Goal: Information Seeking & Learning: Check status

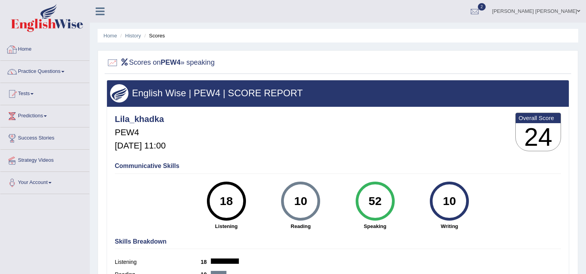
click at [29, 47] on link "Home" at bounding box center [44, 49] width 89 height 20
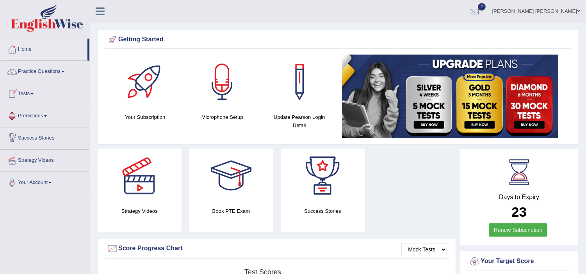
click at [25, 93] on link "Tests" at bounding box center [44, 93] width 89 height 20
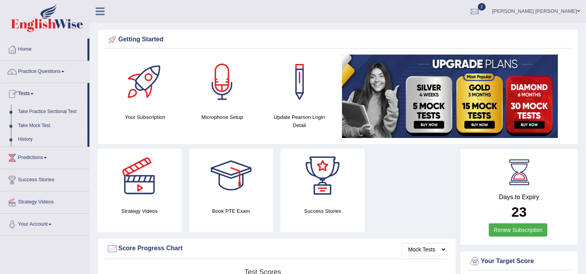
click at [19, 142] on link "History" at bounding box center [50, 140] width 73 height 14
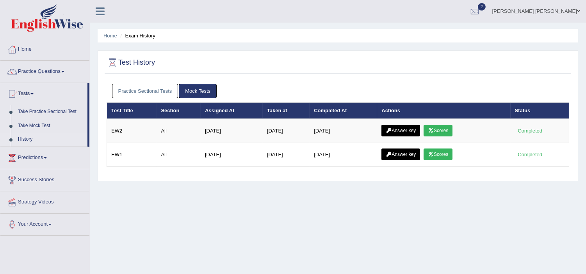
click at [143, 89] on link "Practice Sectional Tests" at bounding box center [145, 91] width 66 height 14
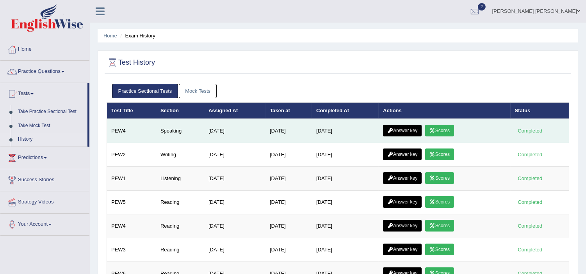
click at [442, 131] on link "Scores" at bounding box center [439, 131] width 29 height 12
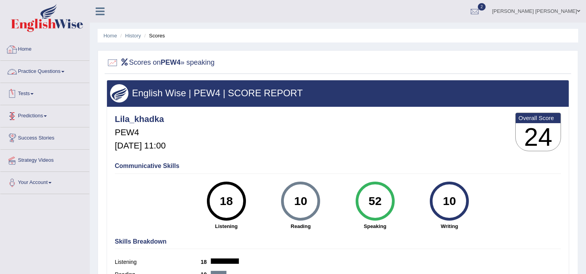
click at [24, 47] on link "Home" at bounding box center [44, 49] width 89 height 20
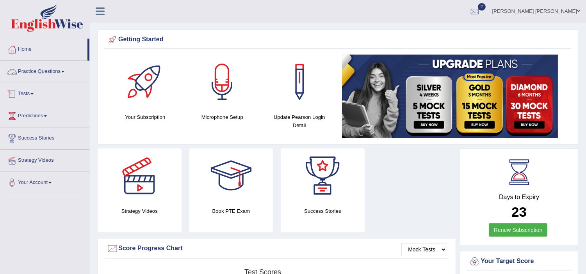
click at [27, 93] on link "Tests" at bounding box center [44, 93] width 89 height 20
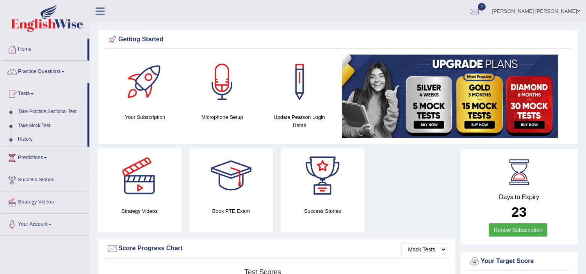
click at [33, 110] on link "Take Practice Sectional Test" at bounding box center [50, 112] width 73 height 14
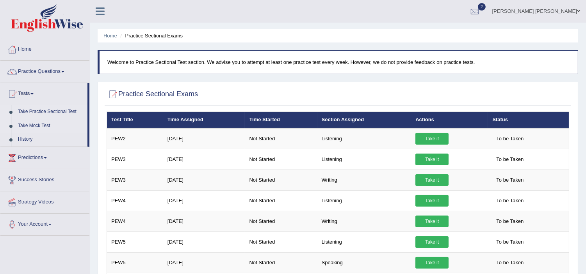
click at [25, 125] on link "Take Mock Test" at bounding box center [50, 126] width 73 height 14
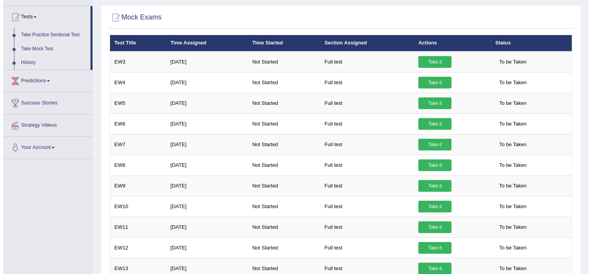
scroll to position [52, 0]
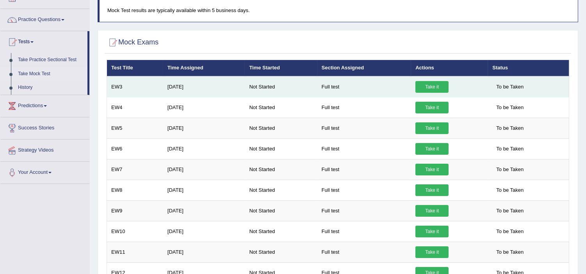
click at [427, 85] on link "Take it" at bounding box center [431, 87] width 33 height 12
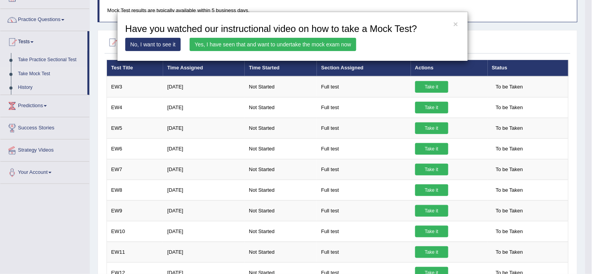
click at [282, 45] on link "Yes, I have seen that and want to undertake the mock exam now" at bounding box center [273, 44] width 167 height 13
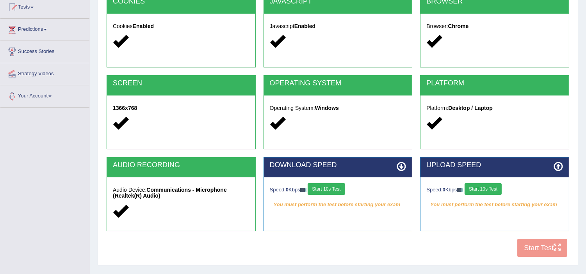
scroll to position [104, 0]
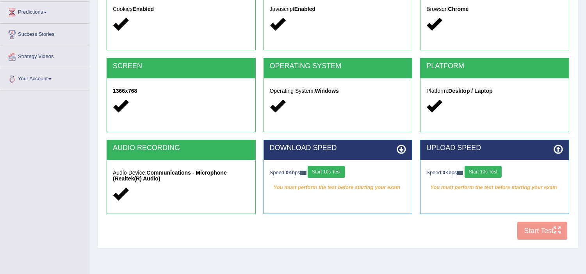
click at [327, 167] on button "Start 10s Test" at bounding box center [326, 172] width 37 height 12
click at [486, 173] on button "Start 10s Test" at bounding box center [483, 172] width 37 height 12
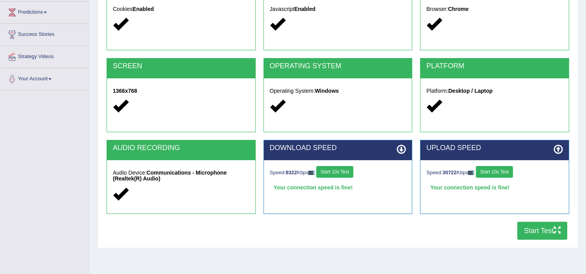
click at [545, 233] on button "Start Test" at bounding box center [542, 231] width 50 height 18
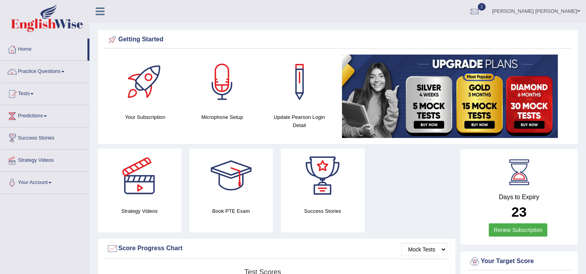
click at [32, 139] on link "Success Stories" at bounding box center [44, 138] width 89 height 20
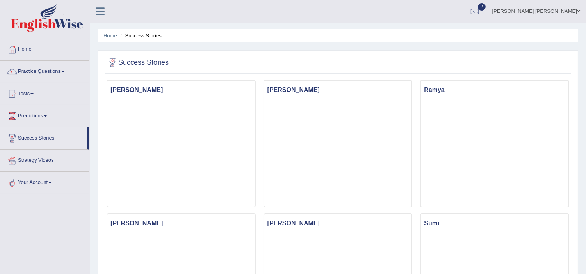
click at [21, 47] on link "Home" at bounding box center [44, 49] width 89 height 20
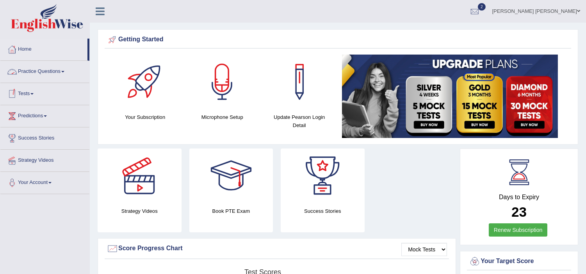
click at [22, 89] on link "Tests" at bounding box center [44, 93] width 89 height 20
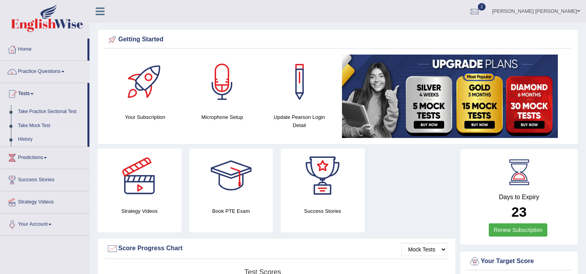
click at [25, 139] on link "History" at bounding box center [50, 140] width 73 height 14
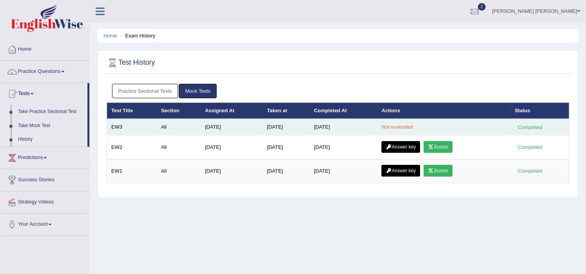
click at [211, 130] on td "Jun 22, 2025" at bounding box center [232, 127] width 62 height 16
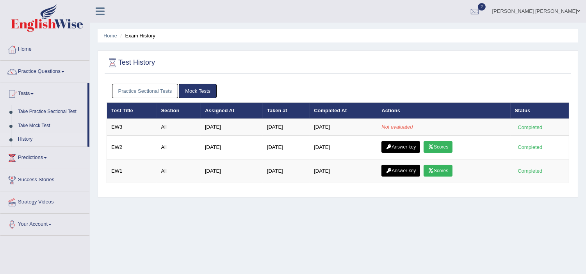
click at [139, 85] on link "Practice Sectional Tests" at bounding box center [145, 91] width 66 height 14
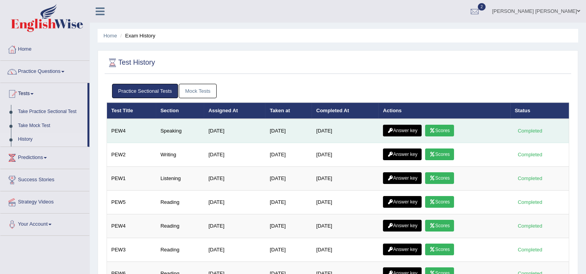
click at [406, 131] on link "Answer key" at bounding box center [402, 131] width 39 height 12
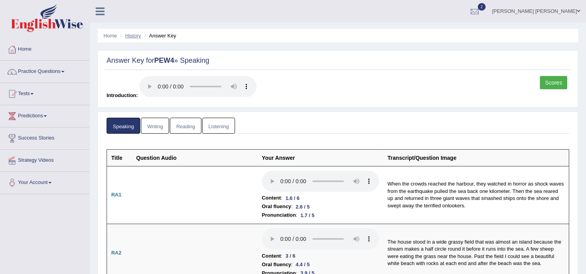
click at [131, 36] on link "History" at bounding box center [133, 36] width 16 height 6
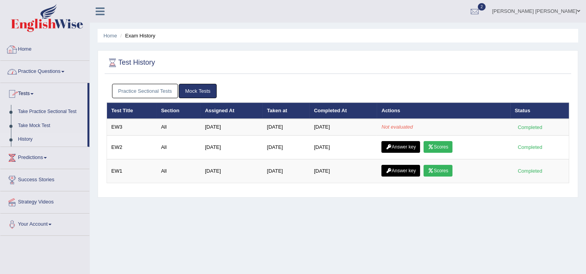
click at [25, 48] on link "Home" at bounding box center [44, 49] width 89 height 20
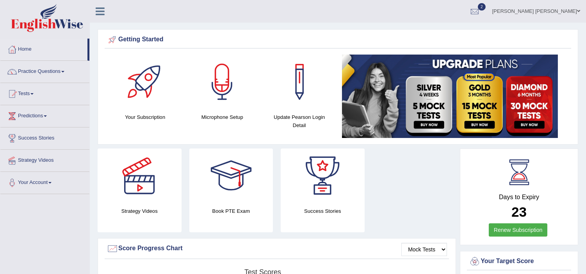
click at [29, 71] on link "Practice Questions" at bounding box center [44, 71] width 89 height 20
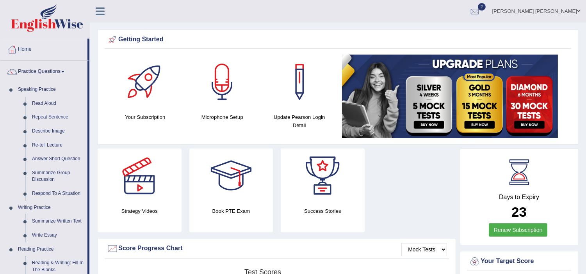
click at [122, 14] on div "Lila bahadur khadka Toggle navigation Username: Lila_khadka Access Type: Online…" at bounding box center [338, 11] width 496 height 23
click at [119, 16] on div "Lila bahadur khadka Toggle navigation Username: Lila_khadka Access Type: Online…" at bounding box center [338, 11] width 496 height 23
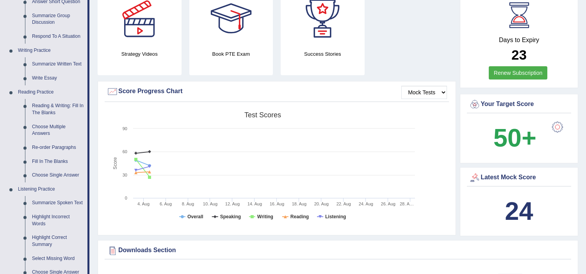
scroll to position [156, 0]
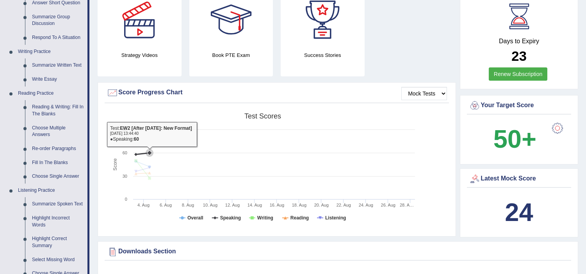
click at [333, 139] on rect at bounding box center [263, 169] width 312 height 121
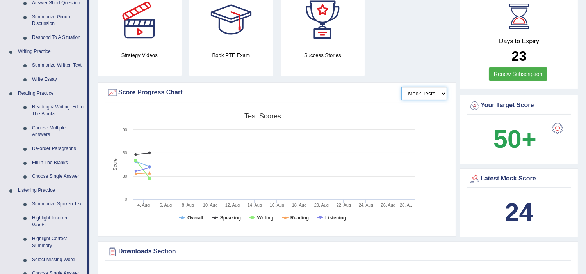
click at [422, 93] on select "Mock Tests" at bounding box center [424, 93] width 46 height 13
click at [401, 87] on select "Mock Tests" at bounding box center [424, 93] width 46 height 13
click at [431, 93] on select "Mock Tests" at bounding box center [424, 93] width 46 height 13
click at [401, 87] on select "Mock Tests" at bounding box center [424, 93] width 46 height 13
click at [341, 107] on div "Mock Tests Score Progress Chart Created with Highcharts 7.1.2 Score Test scores…" at bounding box center [277, 159] width 358 height 155
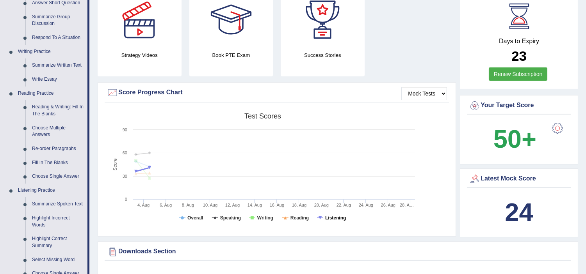
click at [336, 220] on tspan "Listening" at bounding box center [335, 218] width 21 height 5
click at [329, 219] on tspan "Listening" at bounding box center [335, 218] width 21 height 5
click at [225, 101] on div "Mock Tests Score Progress Chart" at bounding box center [277, 95] width 344 height 17
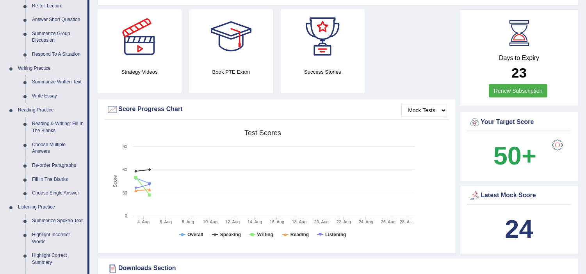
scroll to position [139, 0]
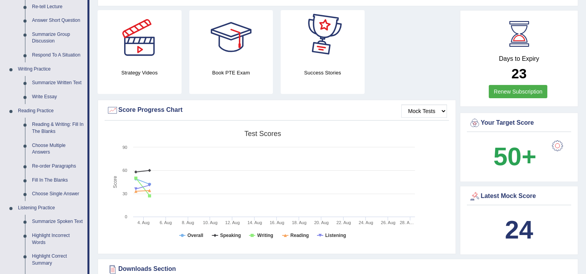
click at [323, 62] on div at bounding box center [322, 37] width 55 height 55
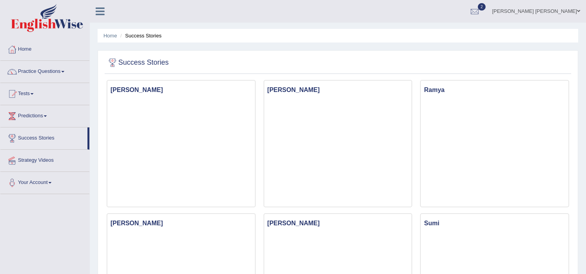
click at [426, 59] on div at bounding box center [338, 63] width 463 height 16
click at [25, 93] on link "Tests" at bounding box center [44, 93] width 89 height 20
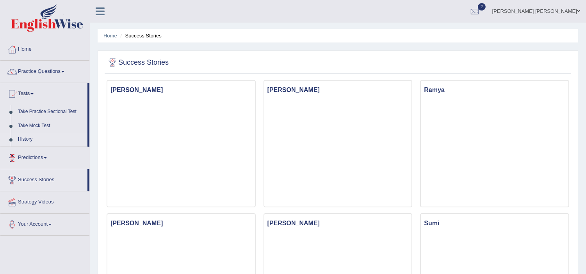
click at [25, 139] on link "History" at bounding box center [50, 140] width 73 height 14
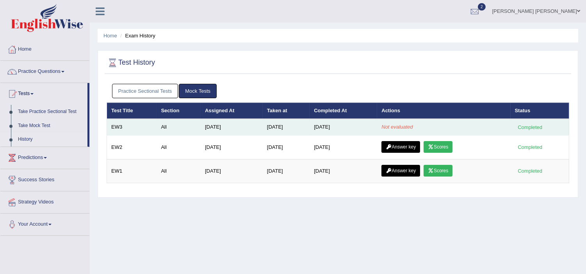
click at [236, 130] on td "Jun 22, 2025" at bounding box center [232, 127] width 62 height 16
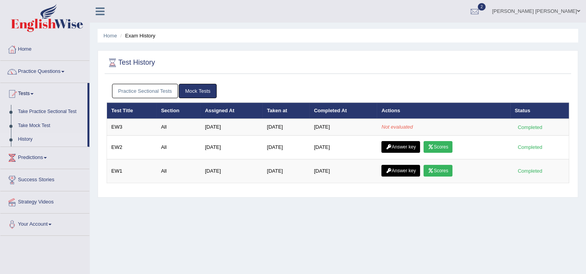
click at [186, 94] on link "Mock Tests" at bounding box center [198, 91] width 38 height 14
click at [154, 86] on link "Practice Sectional Tests" at bounding box center [145, 91] width 66 height 14
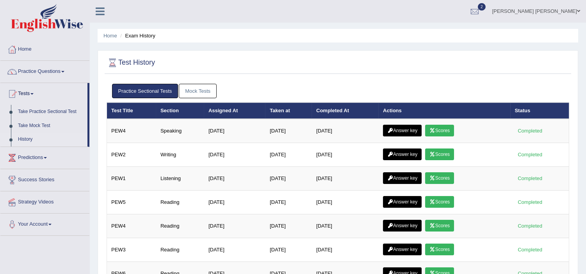
click at [198, 91] on link "Mock Tests" at bounding box center [198, 91] width 38 height 14
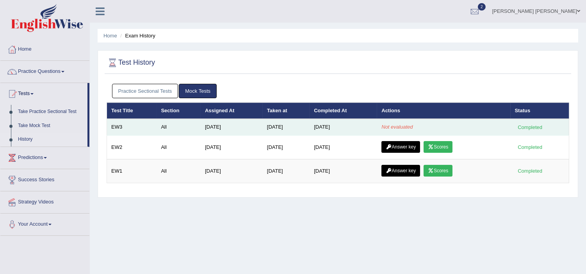
click at [271, 128] on td "[DATE]" at bounding box center [286, 127] width 47 height 16
click at [204, 127] on td "Jun 22, 2025" at bounding box center [232, 127] width 62 height 16
drag, startPoint x: 204, startPoint y: 127, endPoint x: 524, endPoint y: 123, distance: 320.2
click at [524, 123] on tr "EW3 All Jun 22, 2025 Aug 28, 2025 Aug 28, 2025 Not evaluated Completed" at bounding box center [338, 127] width 462 height 16
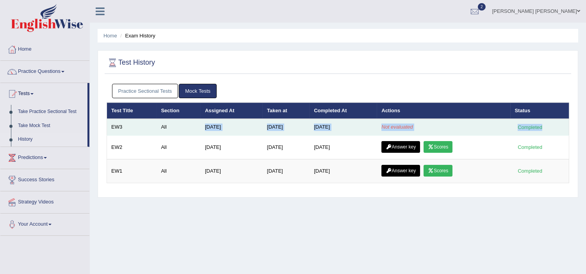
click at [524, 123] on div "Completed" at bounding box center [530, 127] width 30 height 8
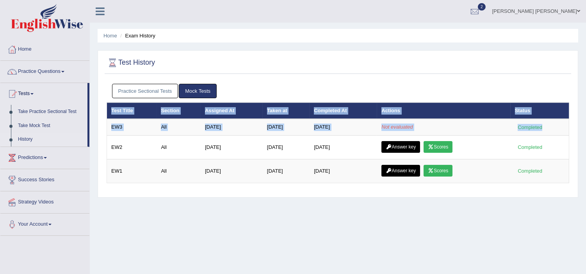
drag, startPoint x: 524, startPoint y: 123, endPoint x: 411, endPoint y: 81, distance: 120.8
click at [411, 81] on div "Practice Sectional Tests Mock Tests Test Title Section Assigned At Taken at Com…" at bounding box center [338, 137] width 467 height 114
click at [411, 81] on div "Practice Sectional Tests Mock Tests" at bounding box center [338, 91] width 463 height 23
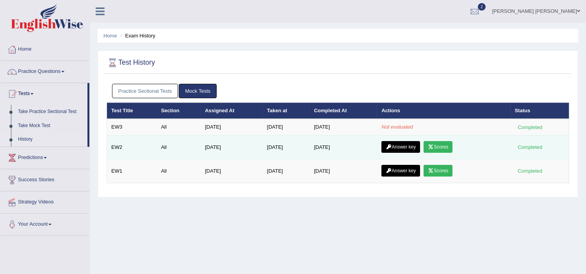
click at [442, 145] on link "Scores" at bounding box center [438, 147] width 29 height 12
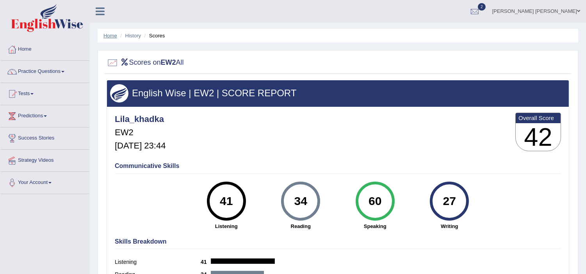
click at [110, 37] on link "Home" at bounding box center [110, 36] width 14 height 6
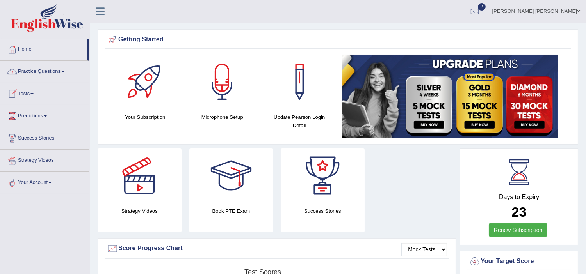
click at [28, 94] on link "Tests" at bounding box center [44, 93] width 89 height 20
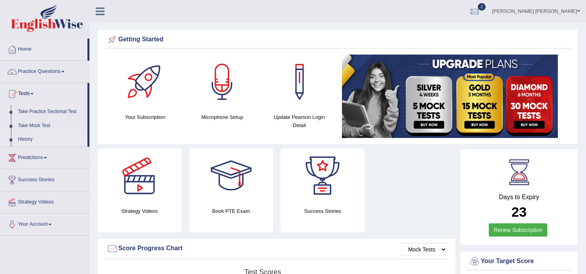
click at [28, 137] on link "History" at bounding box center [50, 140] width 73 height 14
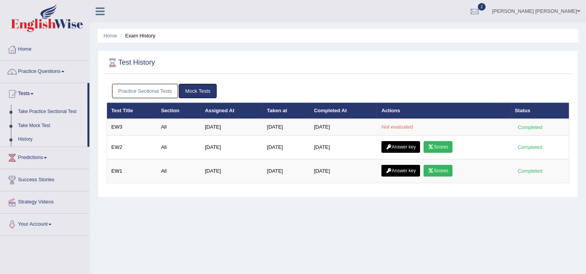
click at [159, 92] on link "Practice Sectional Tests" at bounding box center [145, 91] width 66 height 14
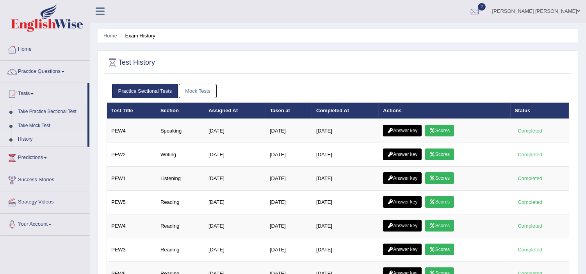
click at [205, 95] on link "Mock Tests" at bounding box center [198, 91] width 38 height 14
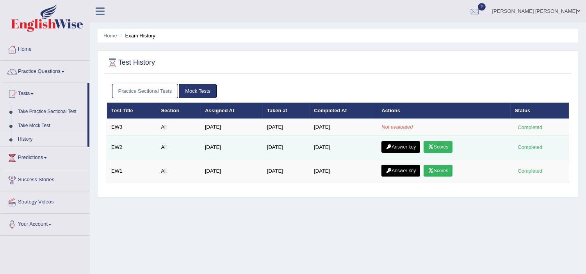
click at [437, 143] on link "Scores" at bounding box center [438, 147] width 29 height 12
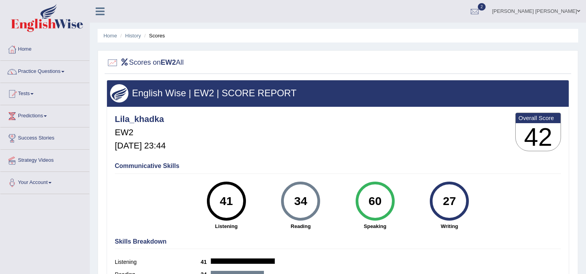
click at [437, 143] on div "Lila_khadka EW2 Aug 4, 2025, 23:44 Overall Score 42" at bounding box center [338, 134] width 450 height 46
click at [481, 13] on div at bounding box center [475, 12] width 12 height 12
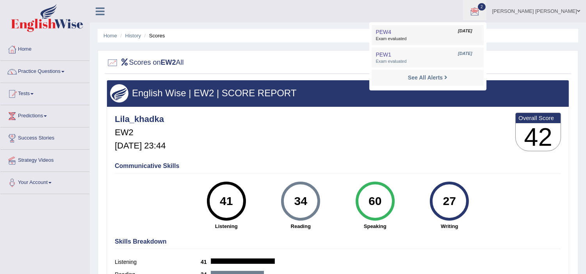
click at [470, 36] on span "Exam evaluated" at bounding box center [428, 39] width 104 height 6
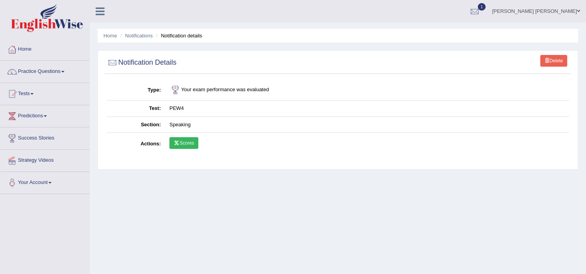
click at [189, 145] on link "Scores" at bounding box center [183, 143] width 29 height 12
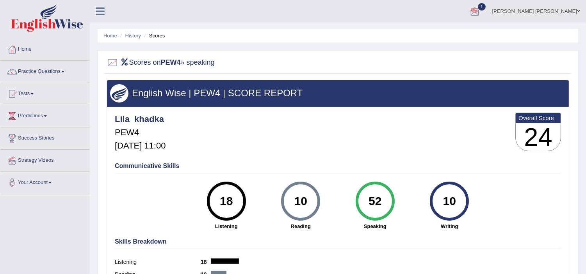
click at [481, 7] on div at bounding box center [475, 12] width 12 height 12
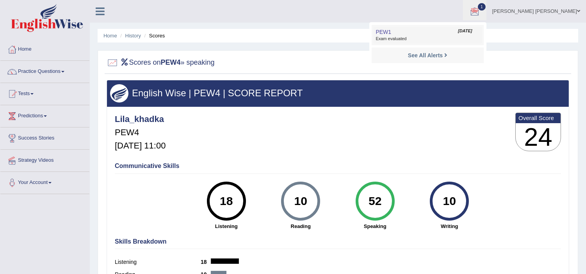
click at [447, 34] on link "PEW1 Aug 27, 2025 Exam evaluated" at bounding box center [428, 35] width 108 height 16
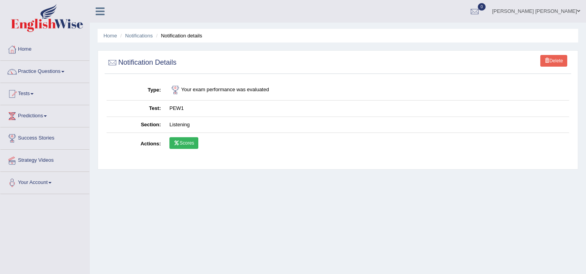
click at [192, 143] on link "Scores" at bounding box center [183, 143] width 29 height 12
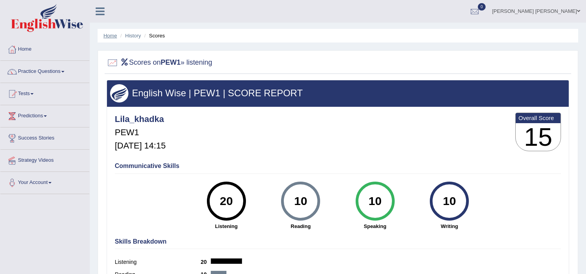
click at [110, 37] on link "Home" at bounding box center [110, 36] width 14 height 6
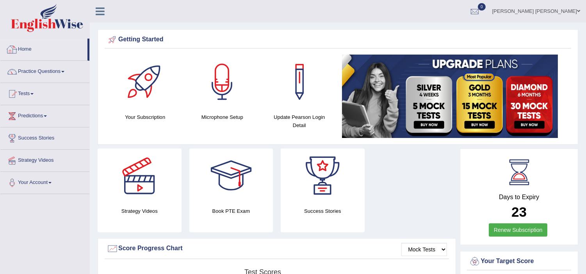
click at [18, 44] on link "Home" at bounding box center [43, 49] width 87 height 20
click at [29, 94] on link "Tests" at bounding box center [44, 93] width 89 height 20
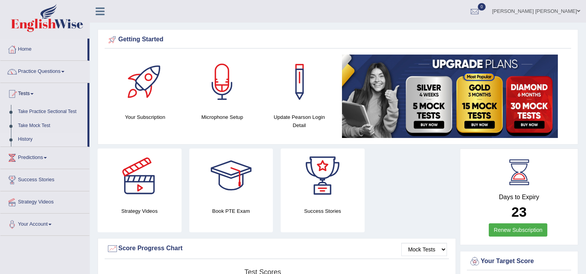
click at [24, 139] on link "History" at bounding box center [50, 140] width 73 height 14
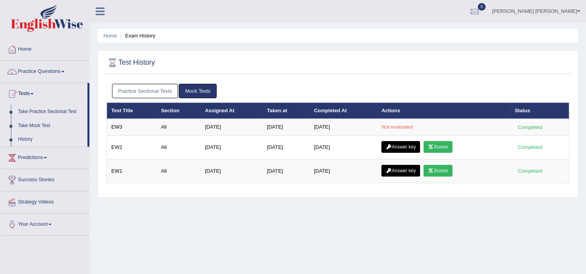
click at [157, 95] on link "Practice Sectional Tests" at bounding box center [145, 91] width 66 height 14
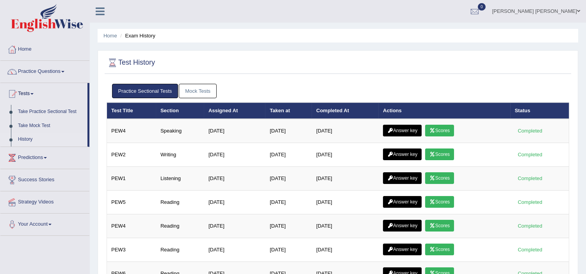
click at [191, 86] on link "Mock Tests" at bounding box center [198, 91] width 38 height 14
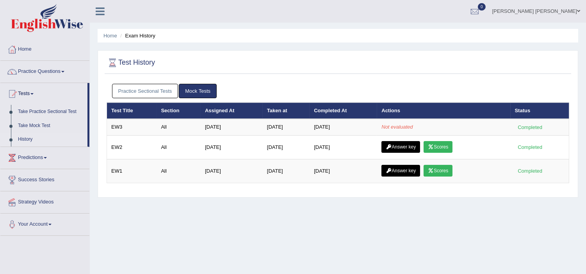
click at [153, 91] on link "Practice Sectional Tests" at bounding box center [145, 91] width 66 height 14
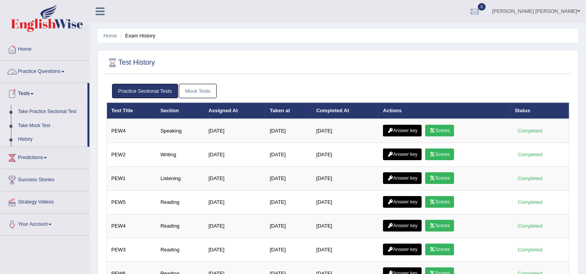
click at [26, 122] on link "Take Mock Test" at bounding box center [50, 126] width 73 height 14
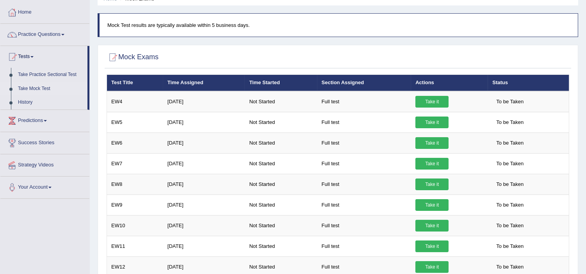
scroll to position [32, 0]
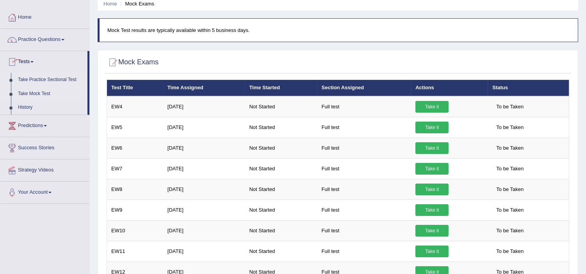
click at [36, 77] on link "Take Practice Sectional Test" at bounding box center [50, 80] width 73 height 14
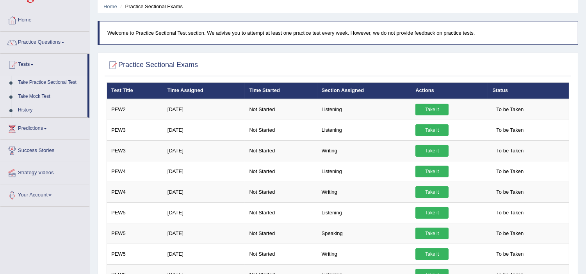
scroll to position [31, 0]
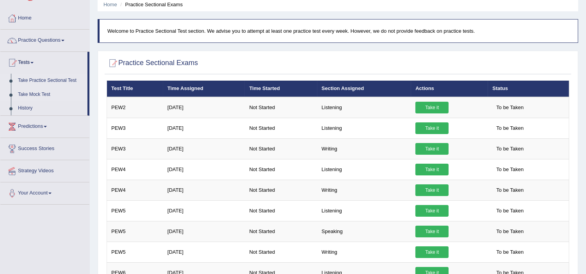
click at [30, 90] on link "Take Mock Test" at bounding box center [50, 95] width 73 height 14
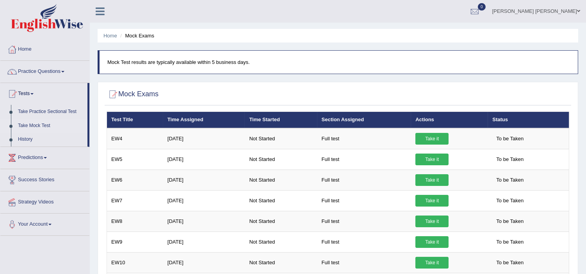
click at [21, 139] on link "History" at bounding box center [50, 140] width 73 height 14
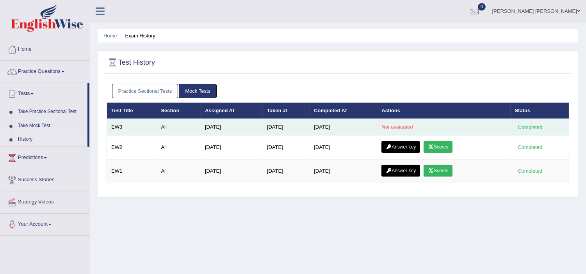
click at [216, 128] on td "Jun 22, 2025" at bounding box center [232, 127] width 62 height 16
click at [166, 131] on td "All" at bounding box center [179, 127] width 44 height 16
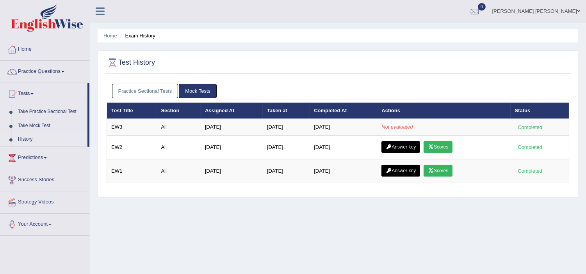
click at [200, 83] on div "Practice Sectional Tests Mock Tests" at bounding box center [338, 91] width 463 height 23
click at [189, 88] on link "Mock Tests" at bounding box center [198, 91] width 38 height 14
drag, startPoint x: 189, startPoint y: 88, endPoint x: 161, endPoint y: 91, distance: 28.3
click at [161, 91] on ul "Practice Sectional Tests Mock Tests" at bounding box center [338, 91] width 452 height 14
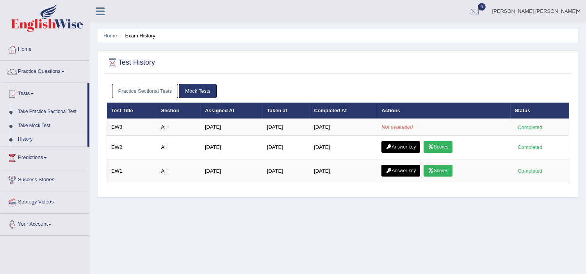
click at [161, 91] on link "Practice Sectional Tests" at bounding box center [145, 91] width 66 height 14
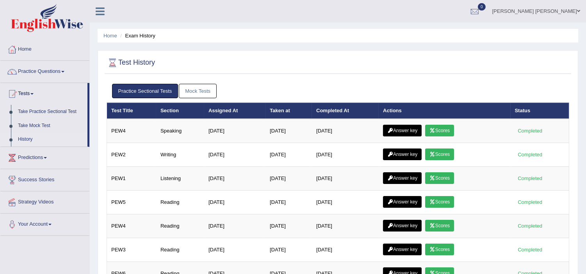
click at [192, 92] on link "Mock Tests" at bounding box center [198, 91] width 38 height 14
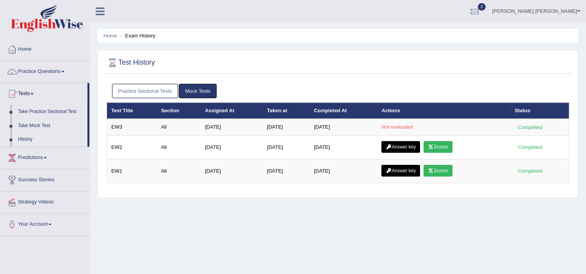
click at [166, 92] on link "Practice Sectional Tests" at bounding box center [145, 91] width 66 height 14
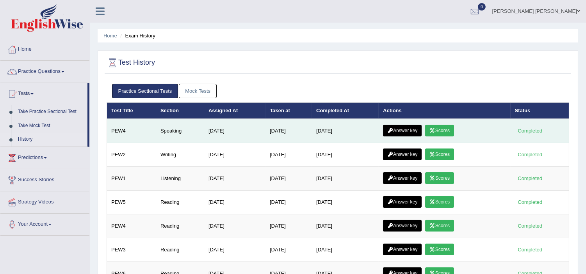
click at [441, 129] on link "Scores" at bounding box center [439, 131] width 29 height 12
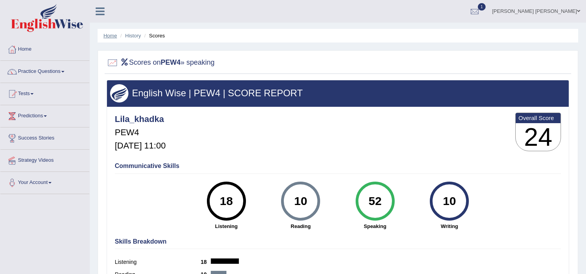
click at [111, 37] on link "Home" at bounding box center [110, 36] width 14 height 6
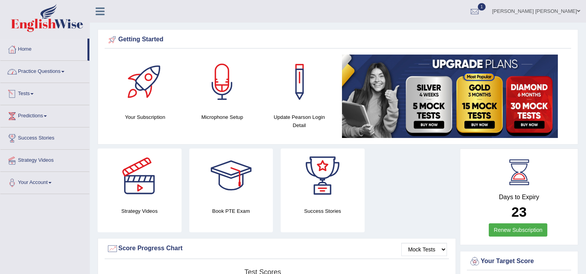
click at [34, 92] on link "Tests" at bounding box center [44, 93] width 89 height 20
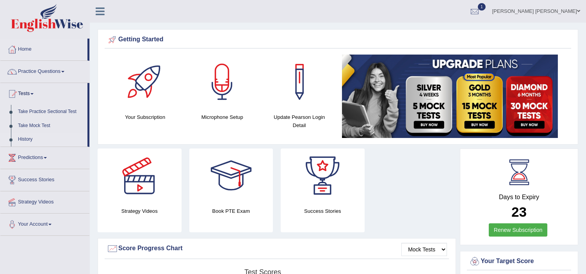
click at [25, 138] on link "History" at bounding box center [50, 140] width 73 height 14
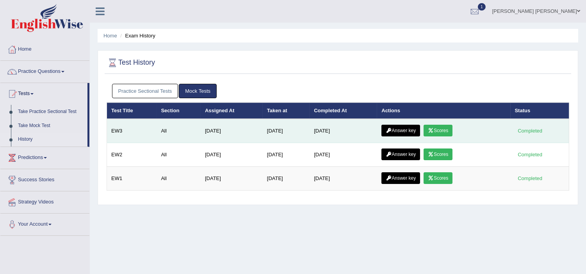
click at [434, 126] on link "Scores" at bounding box center [438, 131] width 29 height 12
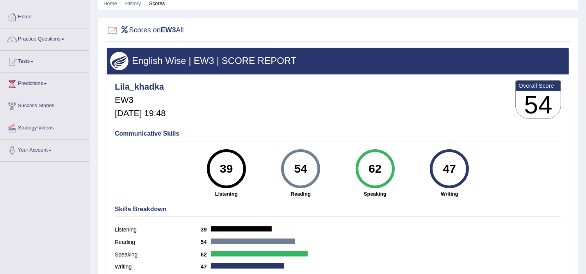
click at [400, 78] on div "Lila_khadka EW3 [DATE] 19:48 Overall Score 54 Communicative Skills 39 Listening…" at bounding box center [338, 77] width 462 height 4
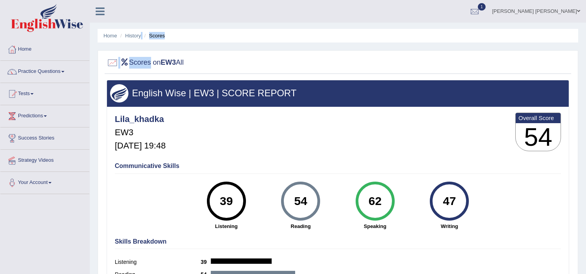
drag, startPoint x: 150, startPoint y: 64, endPoint x: 139, endPoint y: 42, distance: 24.5
click at [139, 42] on div "Home History Scores Scores on EW3 All English Wise | EW3 | SCORE REPORT Lila_kh…" at bounding box center [338, 195] width 496 height 390
click at [139, 42] on ul "Home History Scores" at bounding box center [338, 36] width 481 height 14
click at [135, 35] on link "History" at bounding box center [133, 36] width 16 height 6
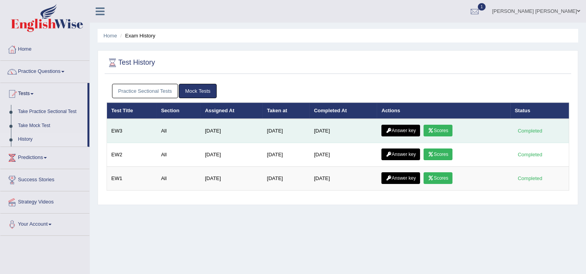
click at [403, 130] on link "Answer key" at bounding box center [400, 131] width 39 height 12
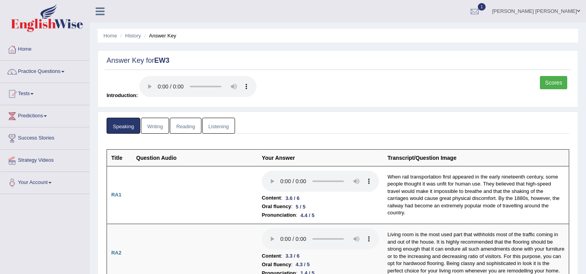
click at [159, 128] on link "Writing" at bounding box center [155, 126] width 28 height 16
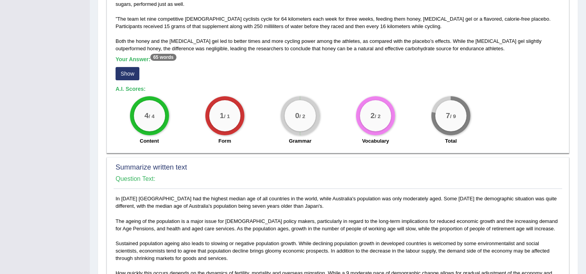
scroll to position [225, 0]
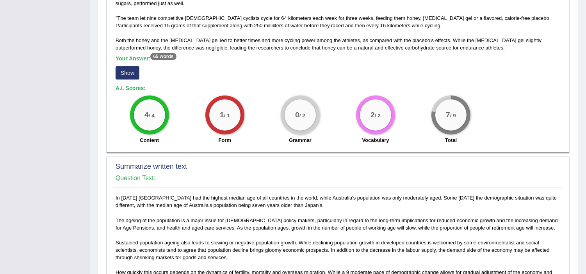
click at [126, 73] on button "Show" at bounding box center [128, 72] width 24 height 13
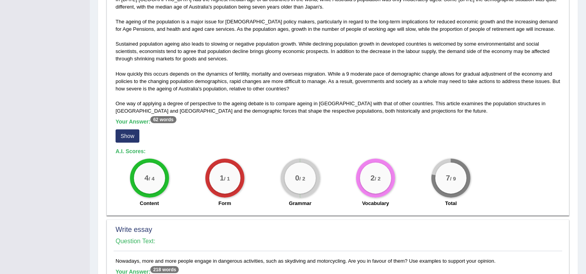
scroll to position [434, 0]
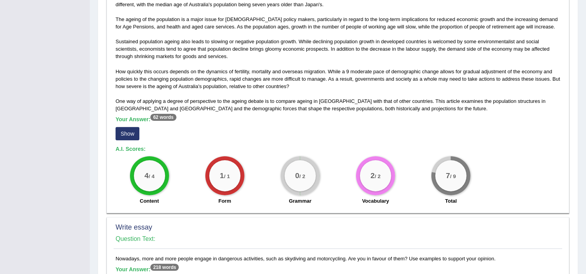
click at [127, 135] on button "Show" at bounding box center [128, 133] width 24 height 13
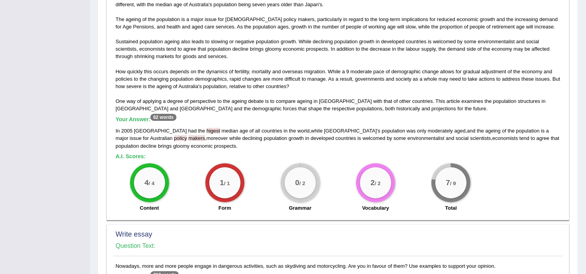
click at [132, 139] on div "In [DATE] [GEOGRAPHIC_DATA] had the higest median age of all countries in the w…" at bounding box center [338, 138] width 445 height 22
click at [267, 164] on div "0 / 2 Grammar" at bounding box center [299, 189] width 75 height 50
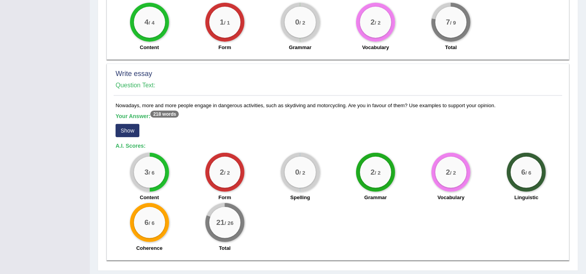
scroll to position [615, 0]
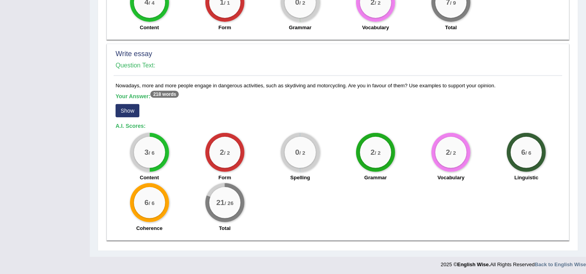
click at [132, 110] on button "Show" at bounding box center [128, 110] width 24 height 13
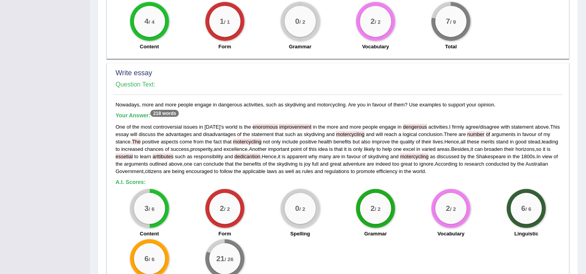
click at [291, 124] on span "improvenment" at bounding box center [295, 127] width 32 height 6
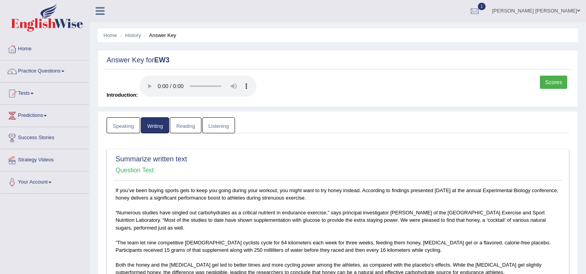
scroll to position [0, 0]
click at [216, 128] on link "Listening" at bounding box center [218, 126] width 33 height 16
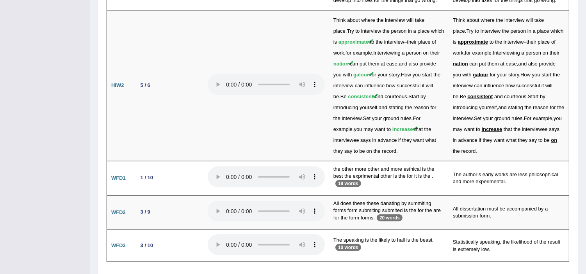
scroll to position [1599, 0]
